Goal: Find specific page/section

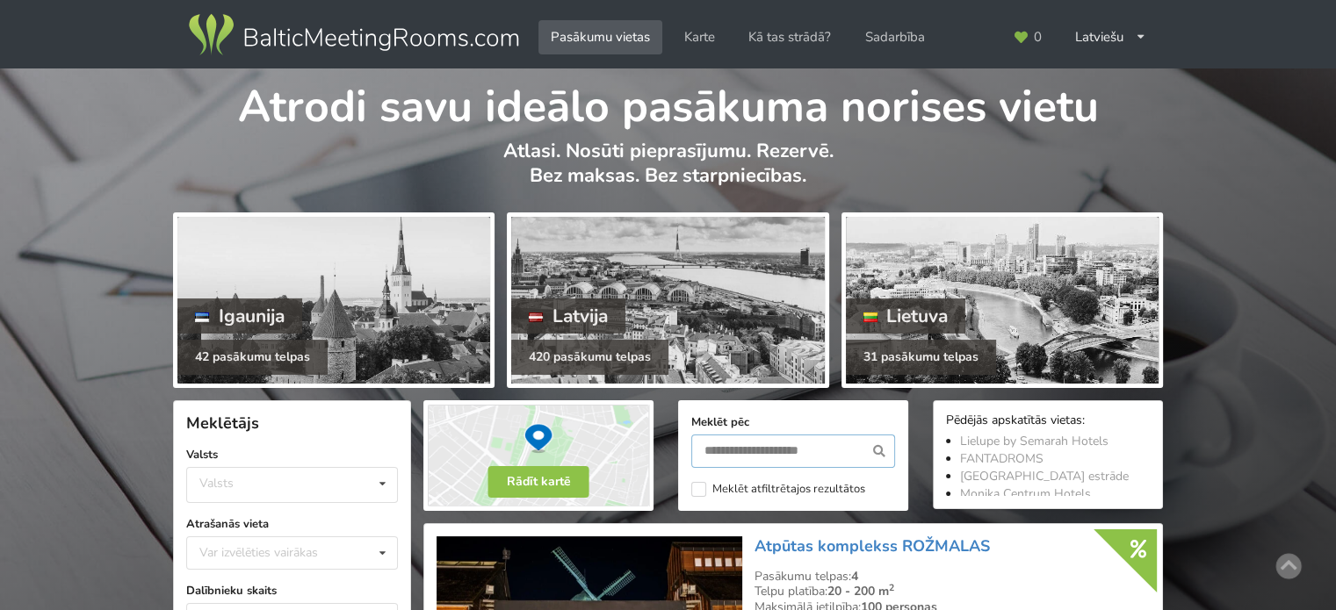
click at [703, 446] on input "text" at bounding box center [793, 451] width 204 height 33
type input "******"
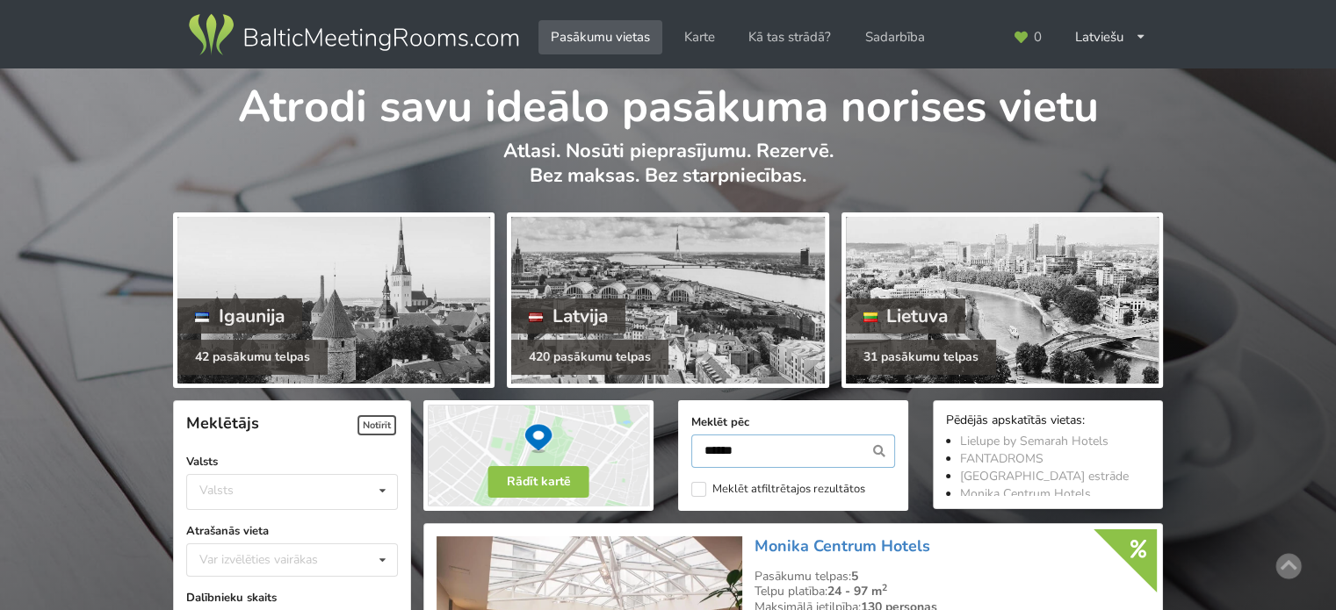
scroll to position [393, 0]
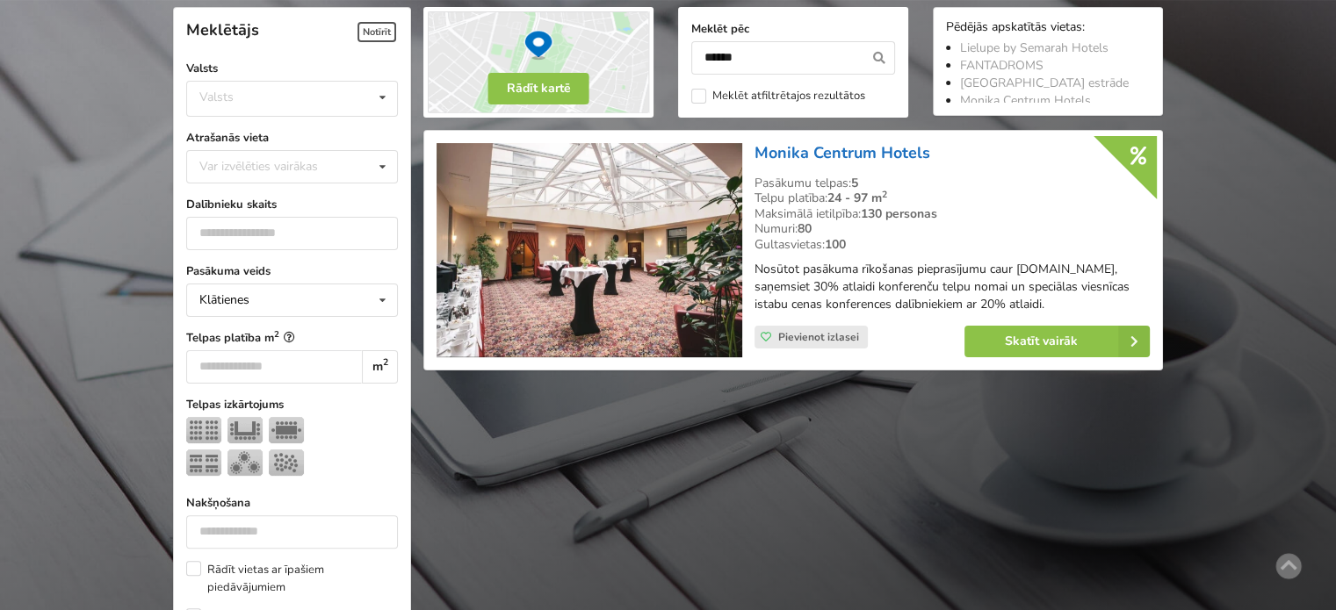
click at [825, 142] on link "Monika Centrum Hotels" at bounding box center [842, 152] width 176 height 21
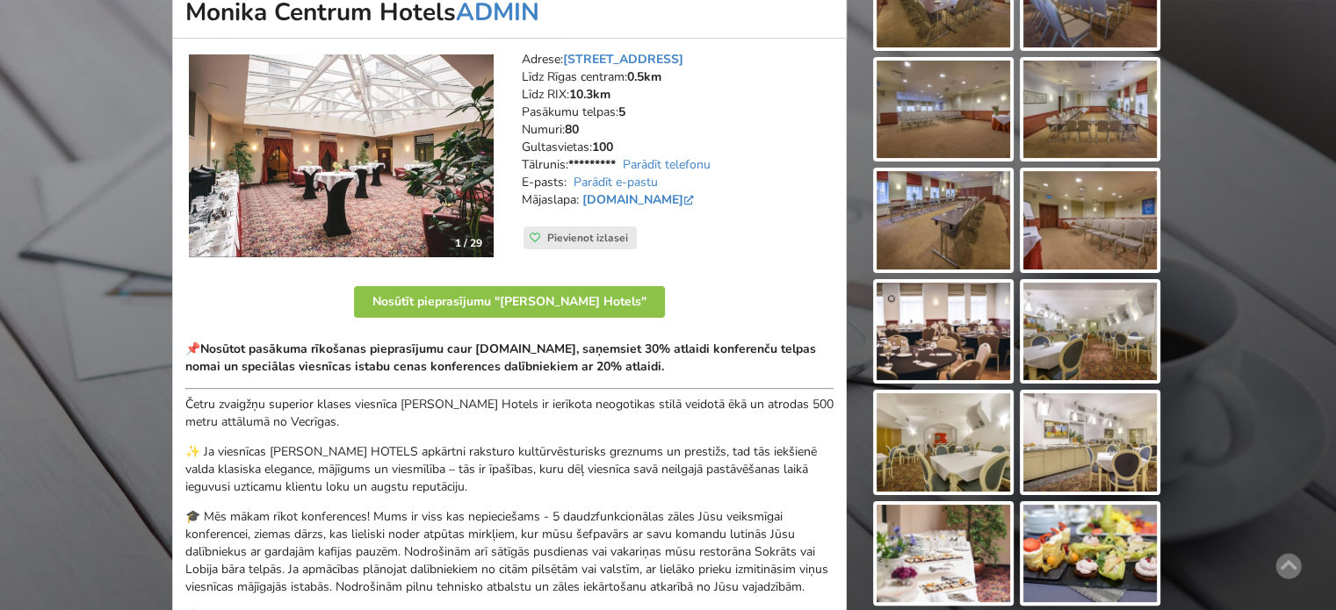
scroll to position [351, 0]
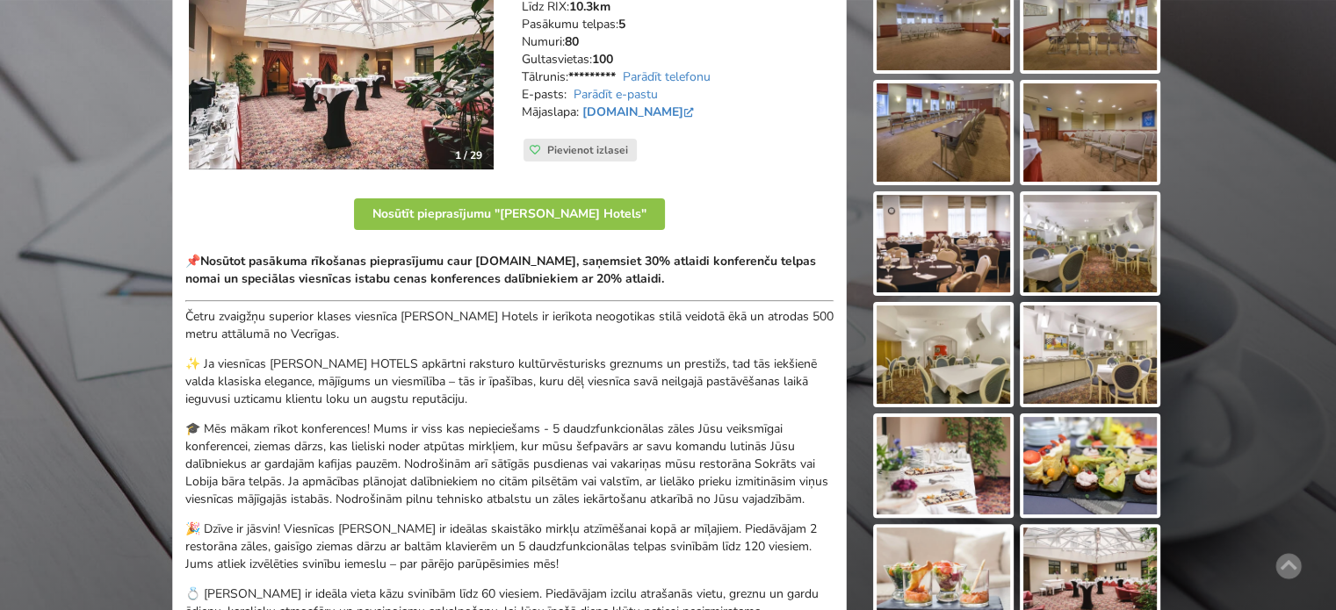
drag, startPoint x: 706, startPoint y: 280, endPoint x: 204, endPoint y: 254, distance: 502.9
click at [204, 254] on p "📌 Nosūtot pasākuma rīkošanas pieprasījumu caur [DOMAIN_NAME], saņemsiet 30% atl…" at bounding box center [509, 270] width 648 height 35
copy strong "Nosūtot pasākuma rīkošanas pieprasījumu caur [DOMAIN_NAME], saņemsiet 30% atlai…"
